Goal: Task Accomplishment & Management: Use online tool/utility

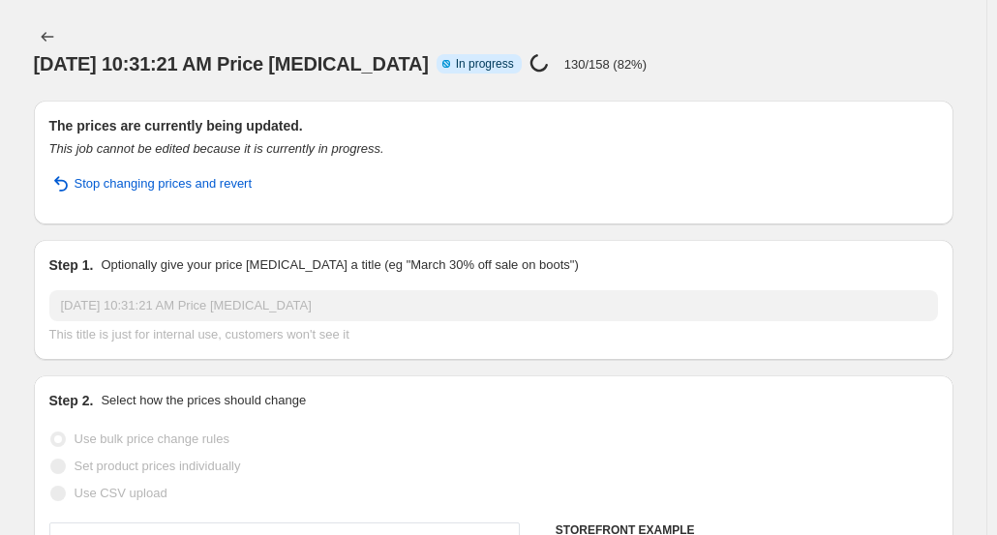
select select "pcap"
select select "no_change"
select select "tag"
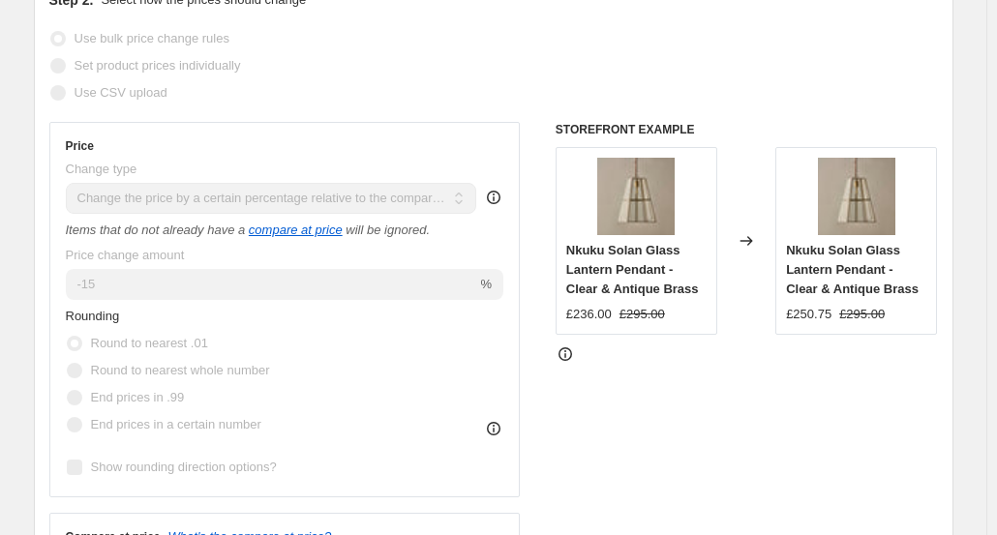
scroll to position [1665, 0]
